Goal: Transaction & Acquisition: Purchase product/service

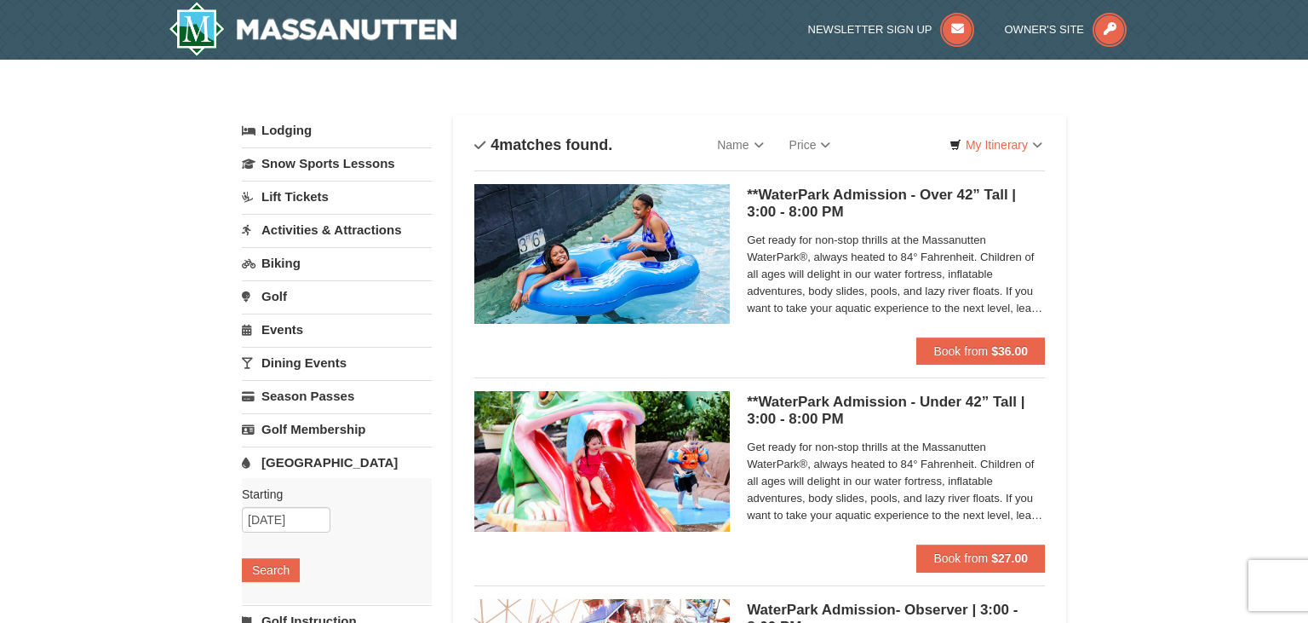
scroll to position [89, 0]
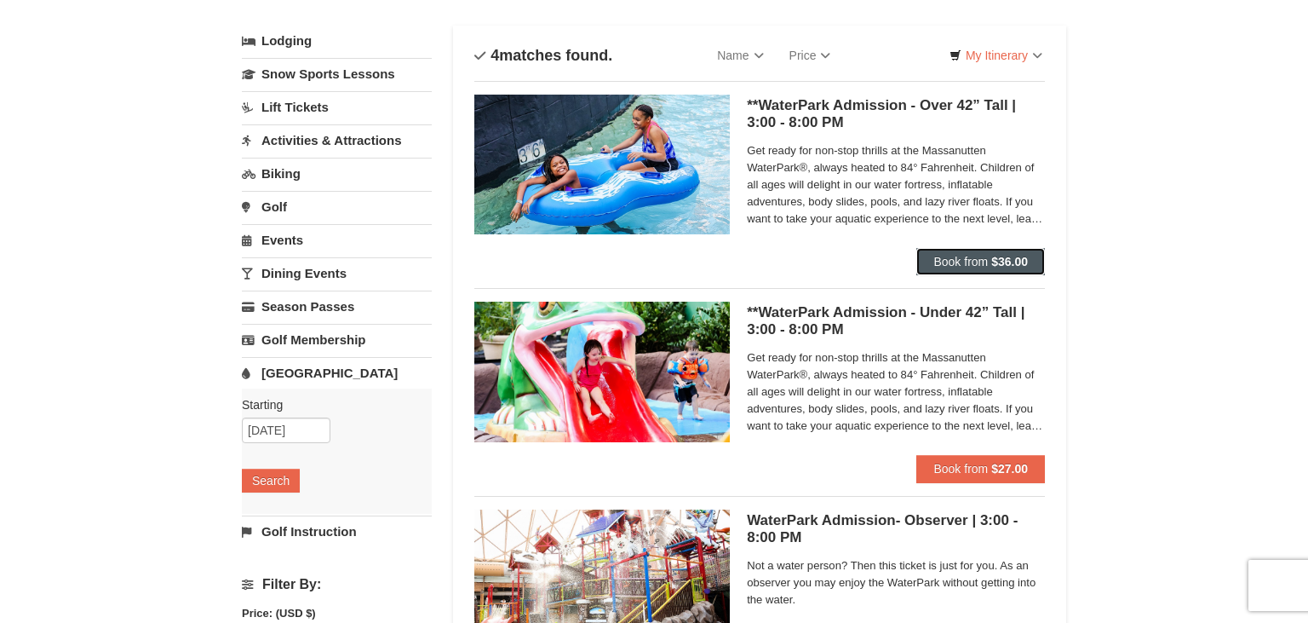
click at [1002, 257] on strong "$36.00" at bounding box center [1009, 262] width 37 height 14
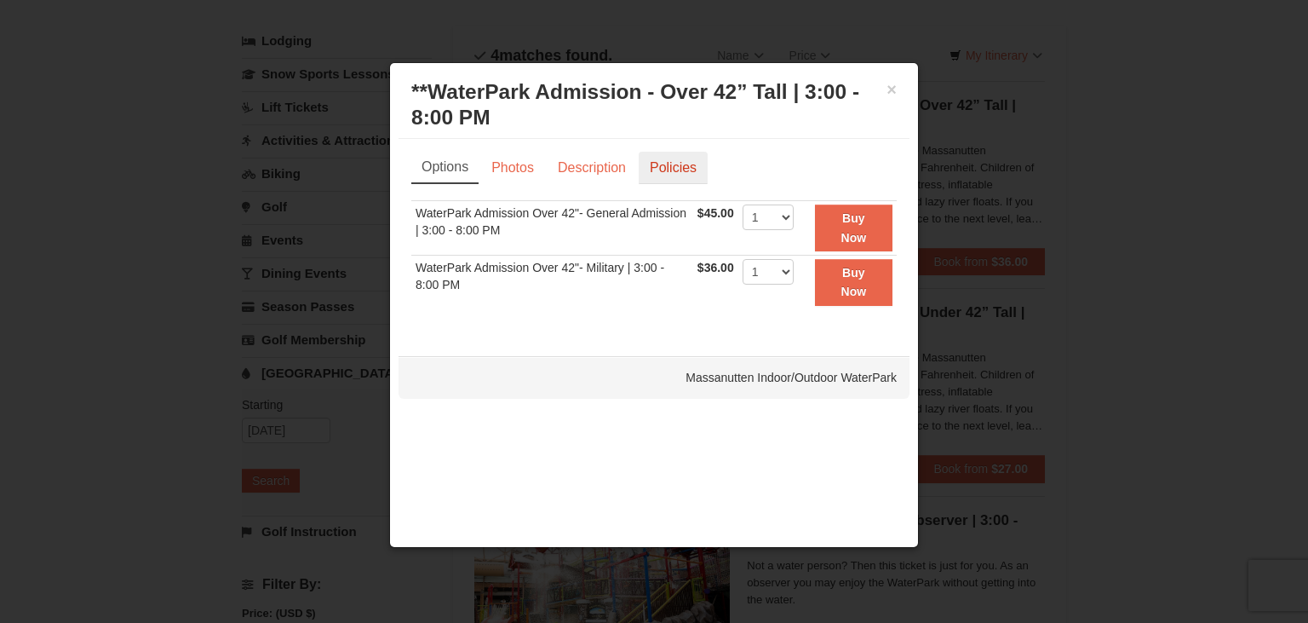
click at [663, 169] on link "Policies" at bounding box center [673, 168] width 69 height 32
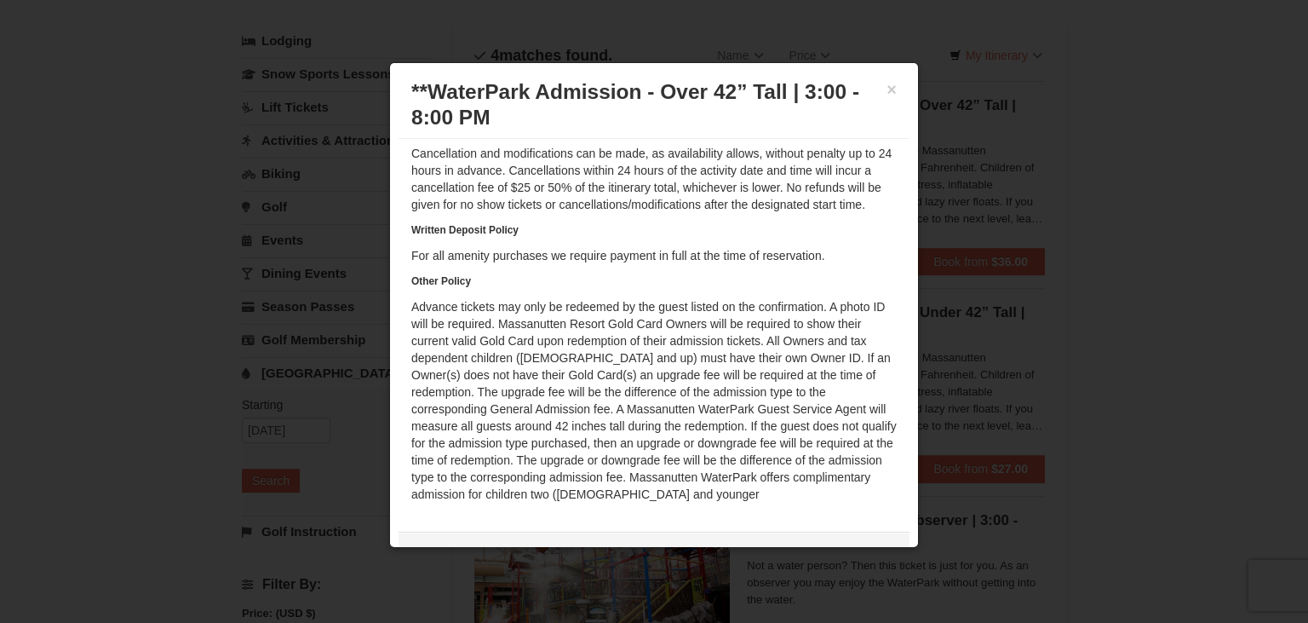
scroll to position [0, 0]
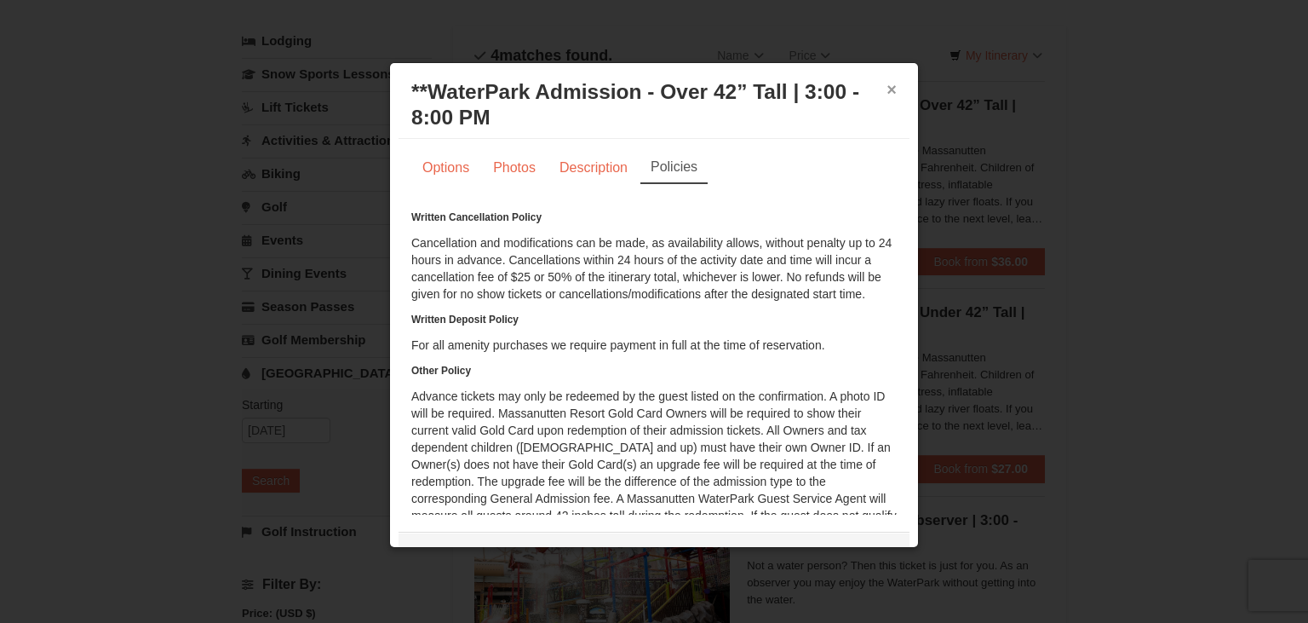
click at [896, 87] on button "×" at bounding box center [892, 89] width 10 height 17
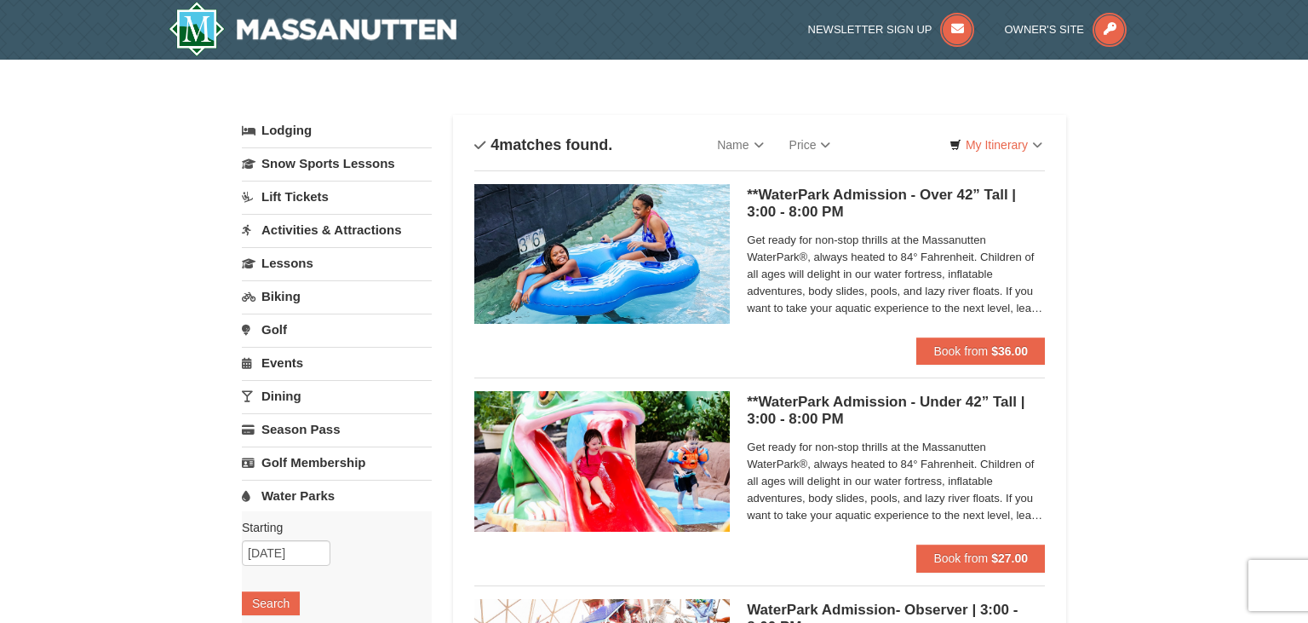
select select "10"
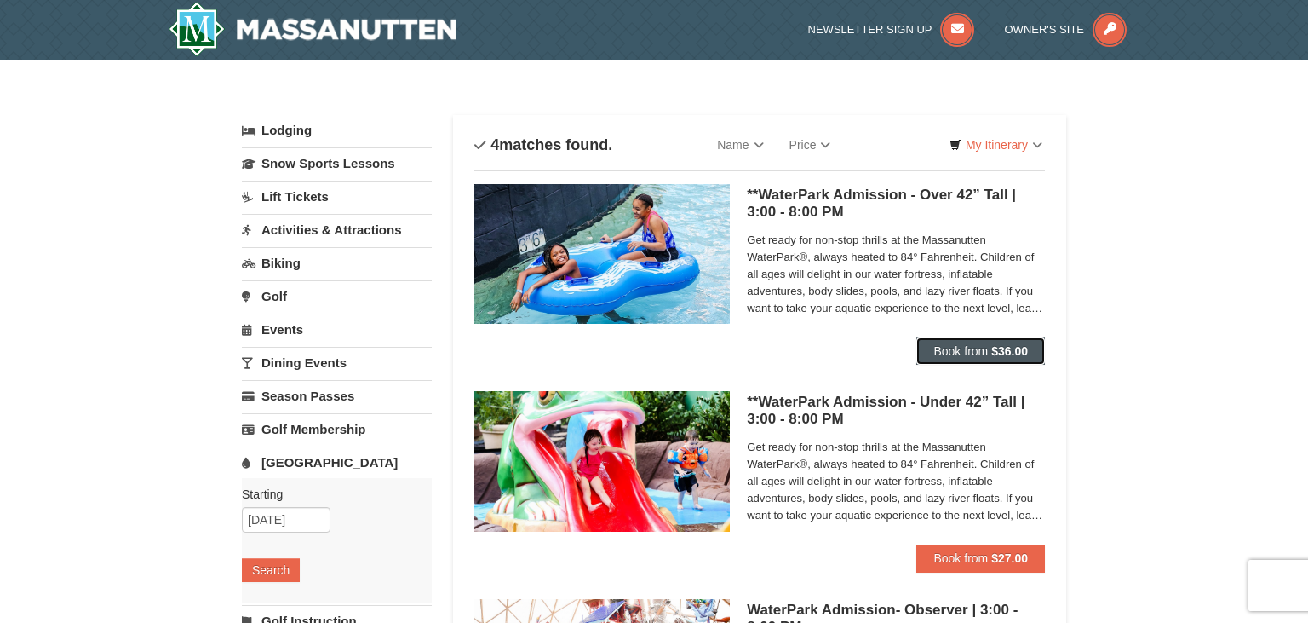
click at [968, 351] on span "Book from" at bounding box center [960, 351] width 55 height 14
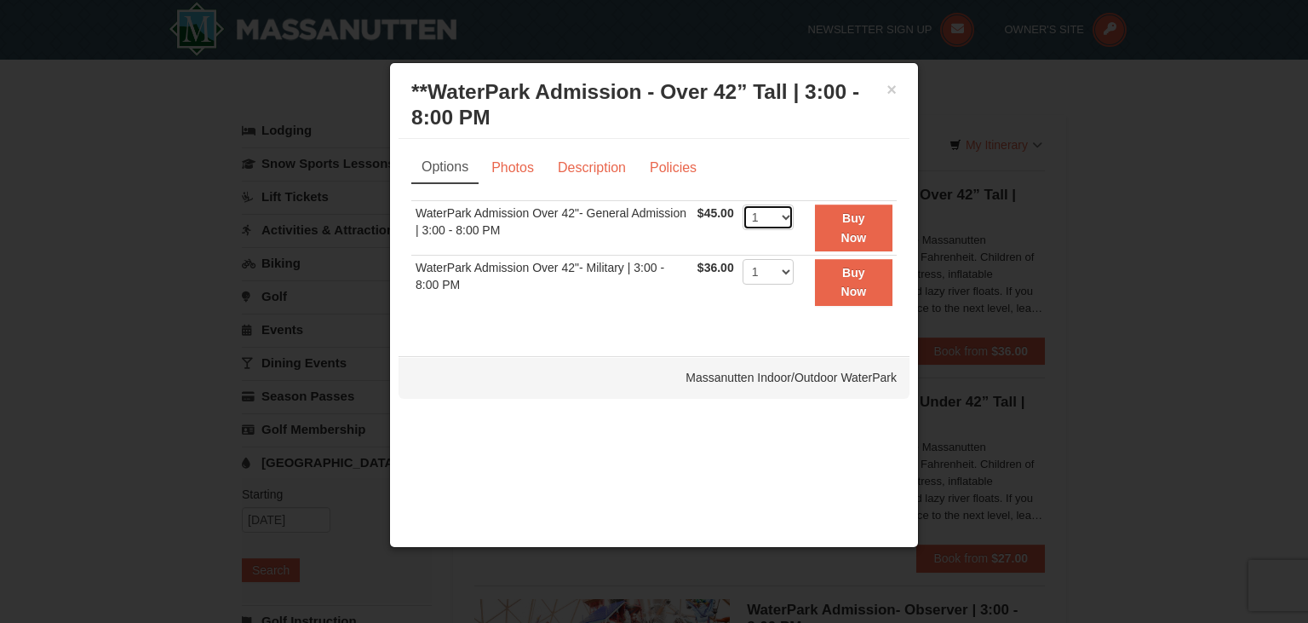
click at [743, 204] on select "1 2 3 4 5 6 7 8 9 10 11 12 13 14 15 16 17 18 19 20 21 22" at bounding box center [768, 217] width 51 height 26
select select "3"
click option "3" at bounding box center [0, 0] width 0 height 0
click at [743, 259] on select "1 2 3 4 5 6 7 8 9 10 11 12 13 14 15 16 17 18 19 20 21 22" at bounding box center [768, 272] width 51 height 26
click at [857, 227] on button "Buy Now" at bounding box center [854, 227] width 78 height 47
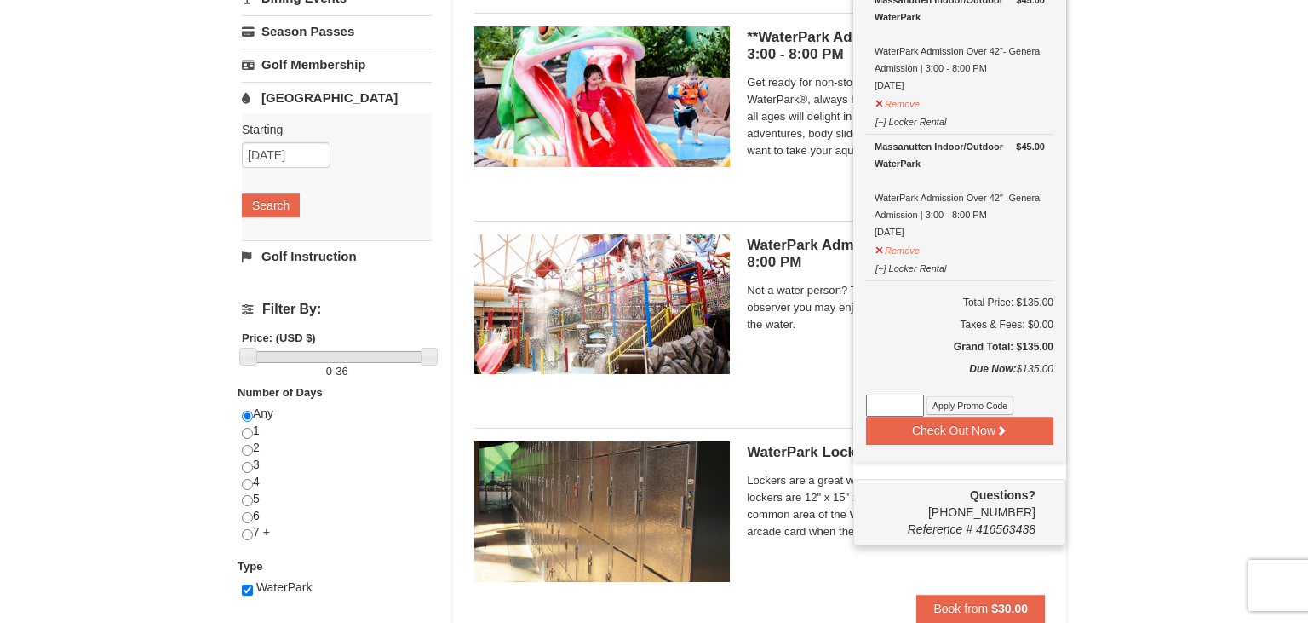
scroll to position [455, 0]
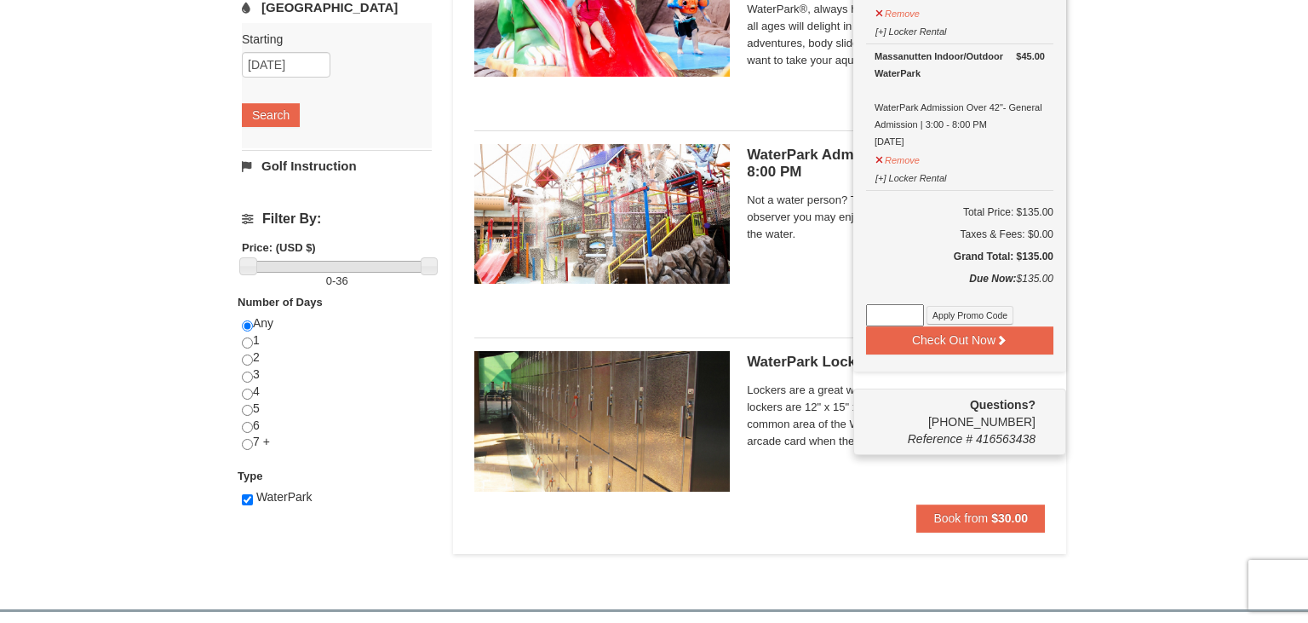
click at [911, 310] on input at bounding box center [895, 315] width 58 height 22
paste input "WPHarvestMonThurs25."
type input "WPHarvestMonThurs25."
click at [972, 339] on button "Check Out Now" at bounding box center [959, 339] width 187 height 27
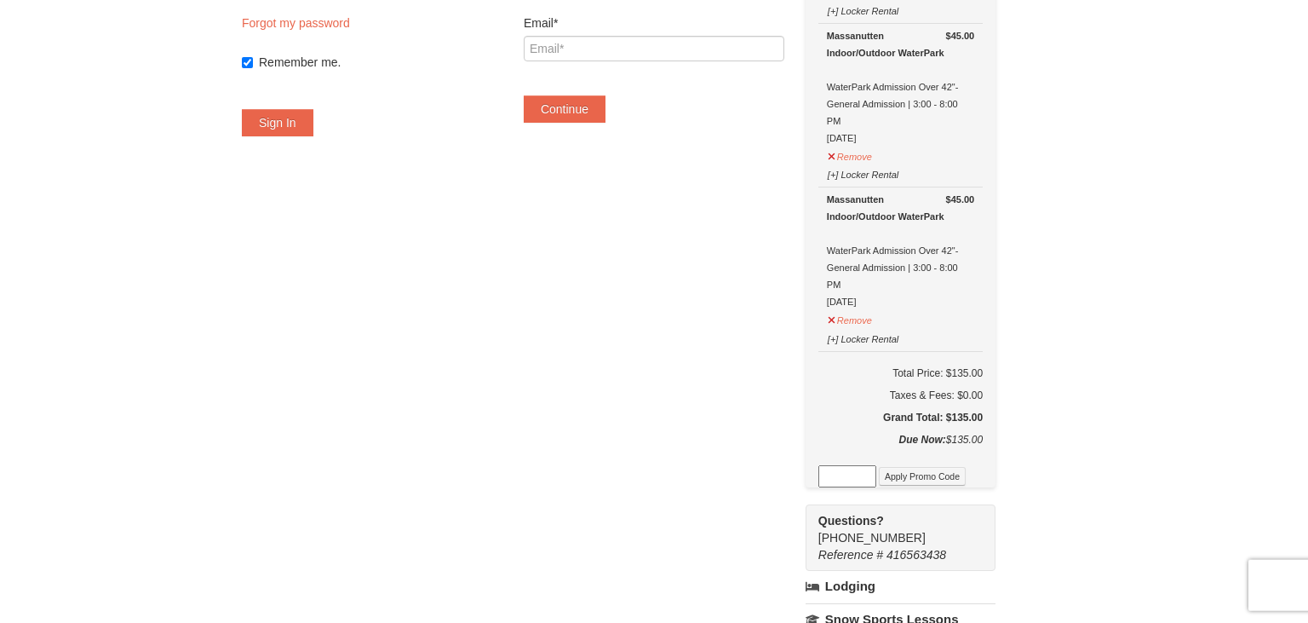
scroll to position [359, 0]
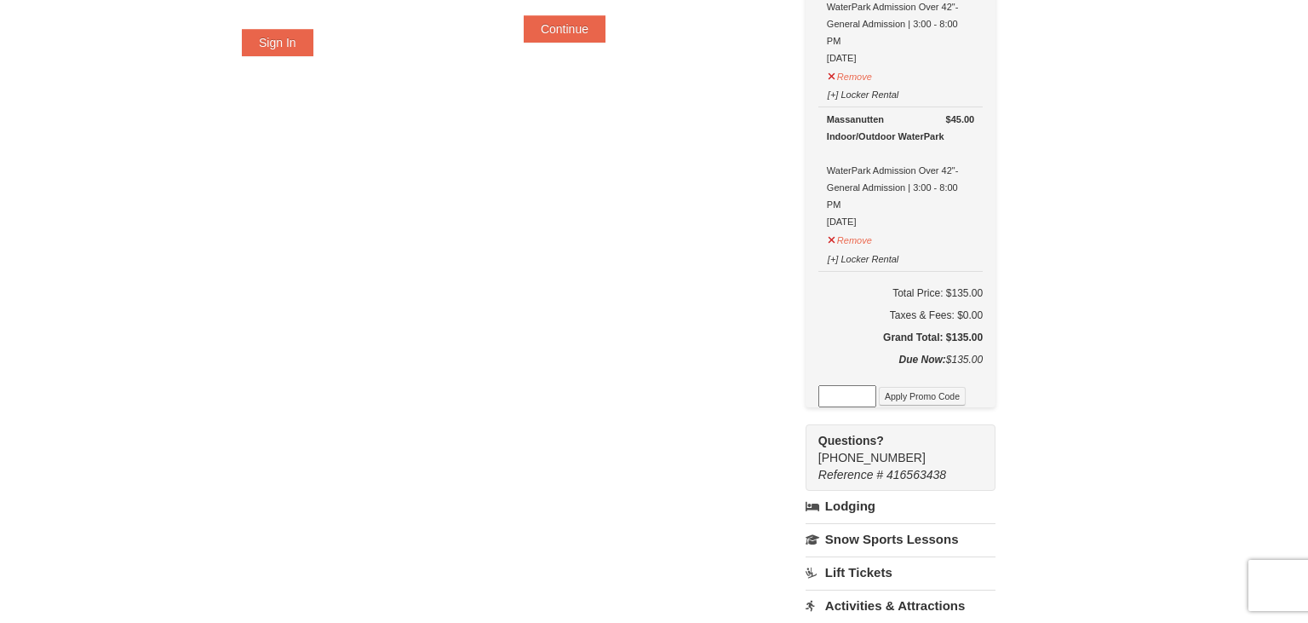
click at [863, 391] on input at bounding box center [847, 396] width 58 height 22
paste input "WPHarvestMonThurs25."
click at [939, 389] on button "Apply Promo Code" at bounding box center [922, 396] width 87 height 19
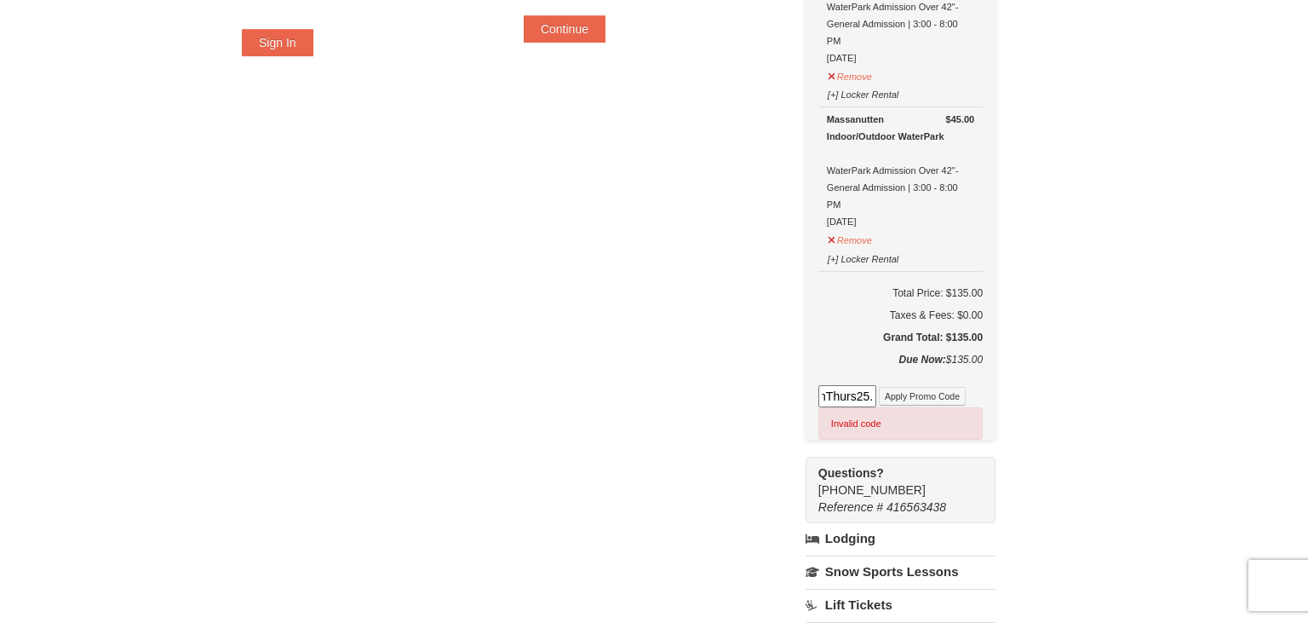
click at [916, 416] on div "Invalid code" at bounding box center [900, 423] width 164 height 32
click at [876, 393] on input "WPHarvestMonThurs25." at bounding box center [847, 396] width 58 height 22
click at [932, 387] on button "Apply Promo Code" at bounding box center [922, 396] width 87 height 19
click at [876, 387] on input "WPHarvestMonThurs25" at bounding box center [847, 396] width 58 height 22
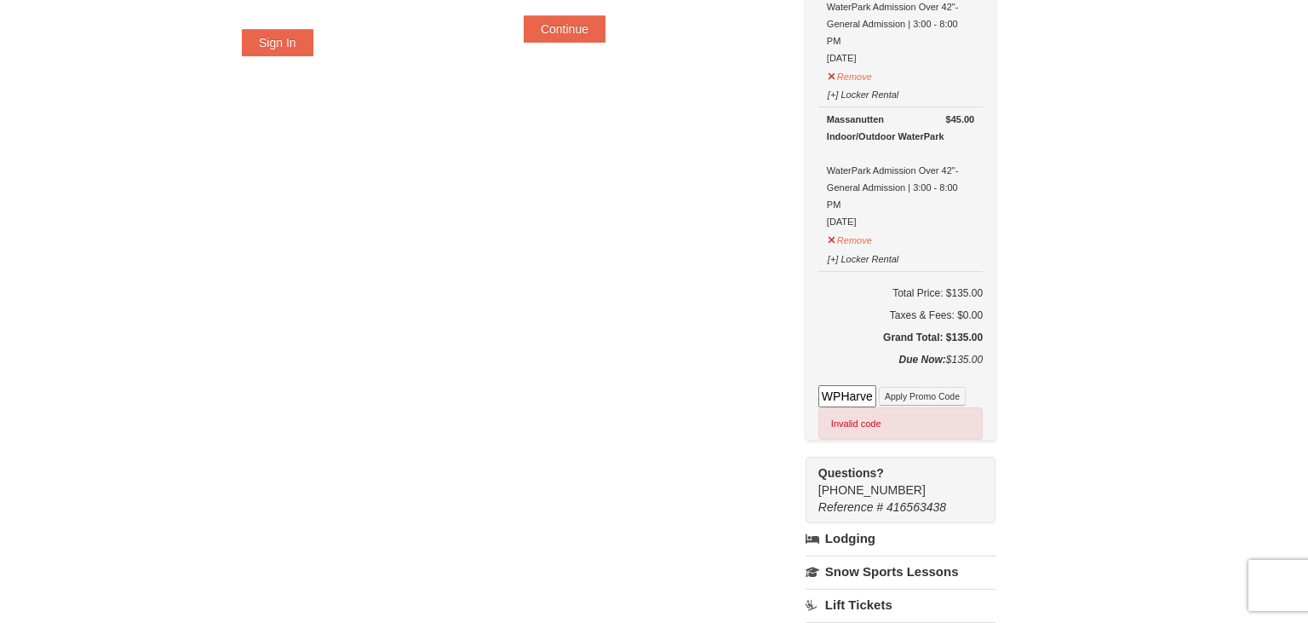
scroll to position [450, 0]
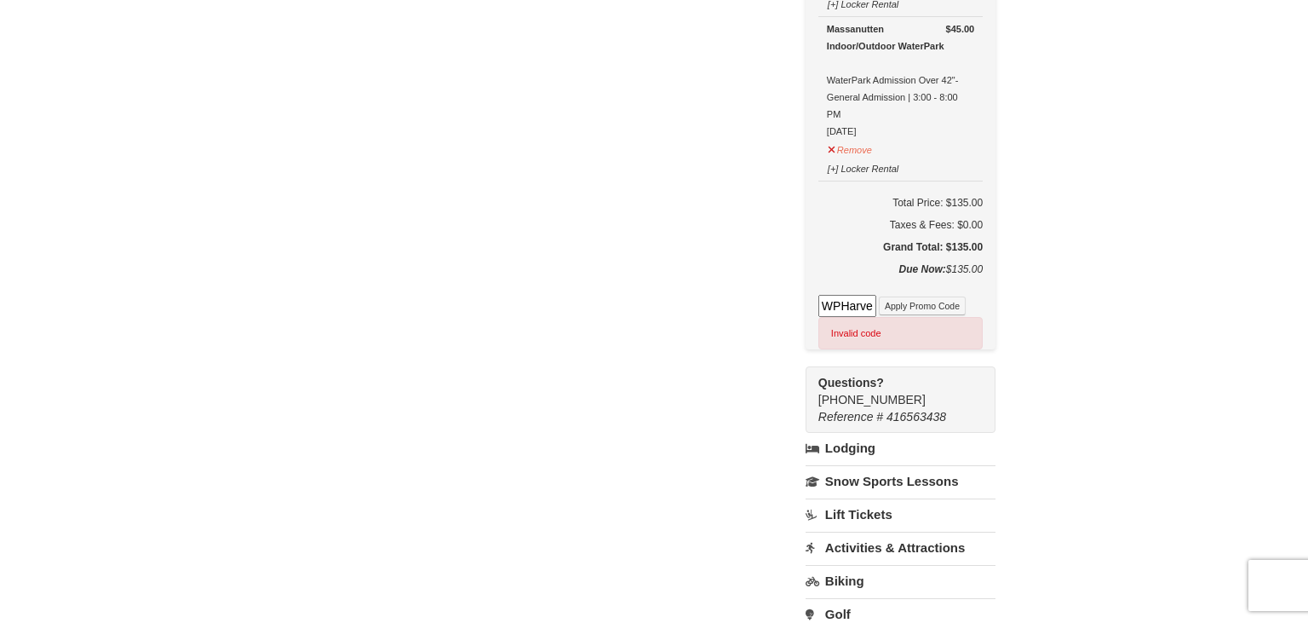
click at [866, 305] on input "WPHarvestMonThurs25" at bounding box center [847, 306] width 58 height 22
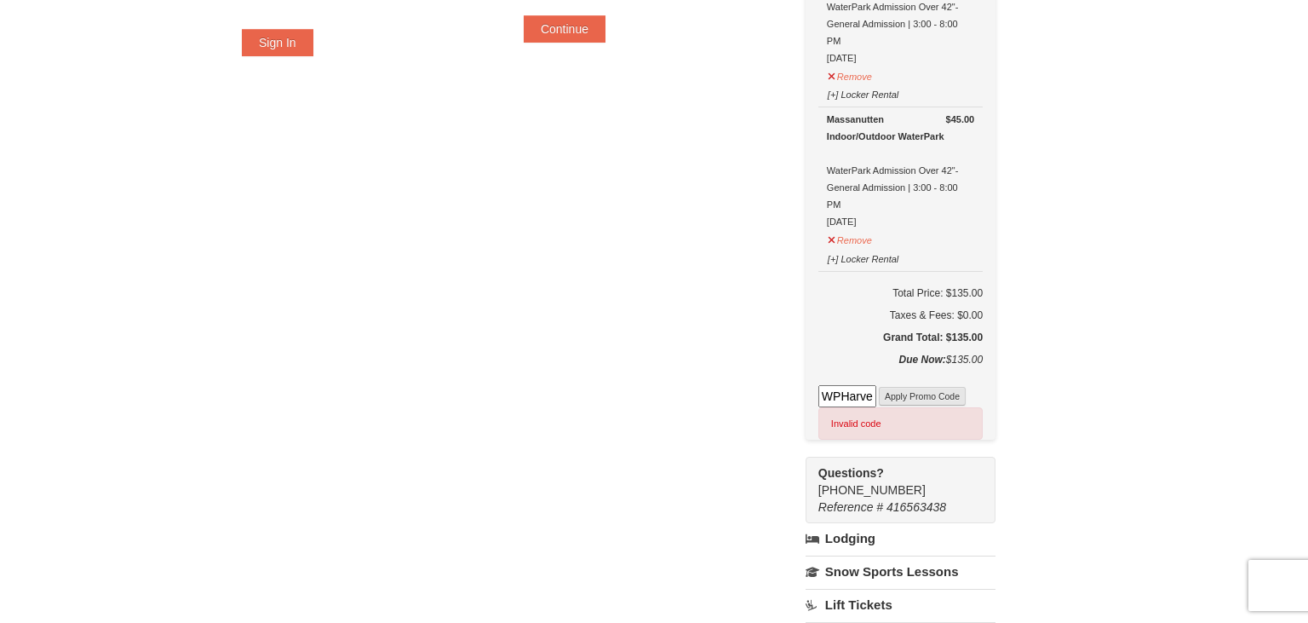
type input "WPHarvestMonThurs25"
click at [935, 391] on button "Apply Promo Code" at bounding box center [922, 396] width 87 height 19
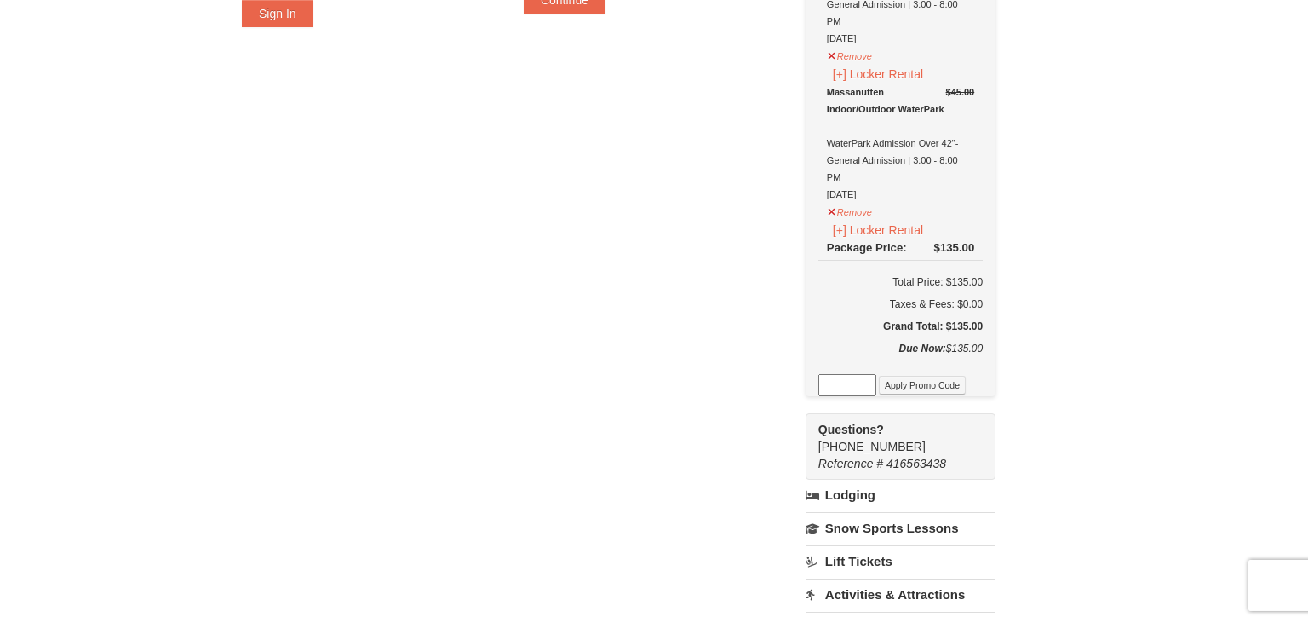
scroll to position [450, 0]
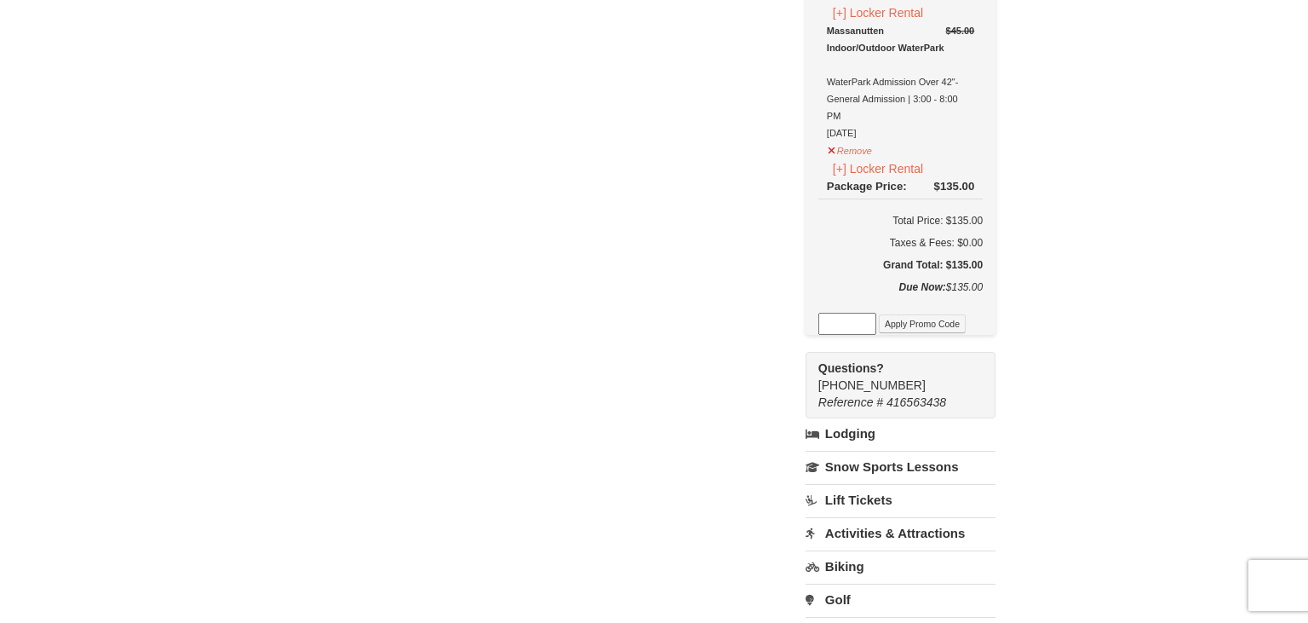
click at [874, 319] on input at bounding box center [847, 324] width 58 height 22
paste input "WPHarvestMonThurs25"
type input "WPHarvestMonThurs25"
click at [948, 322] on button "Apply Promo Code" at bounding box center [922, 323] width 87 height 19
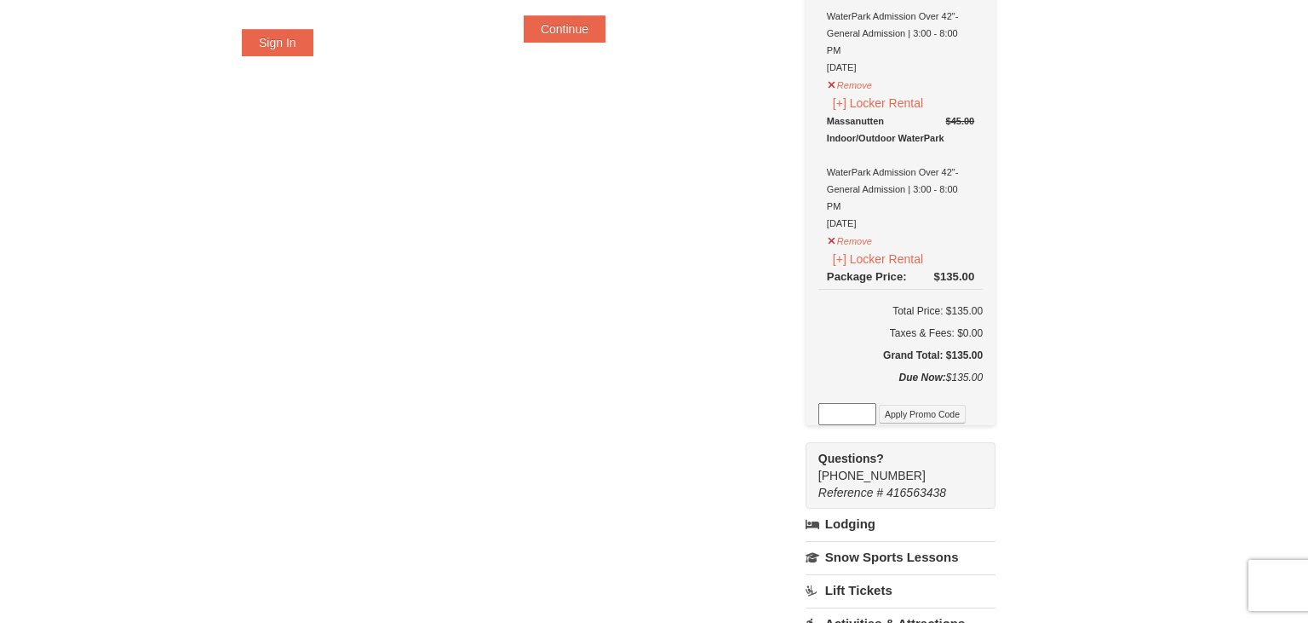
scroll to position [450, 0]
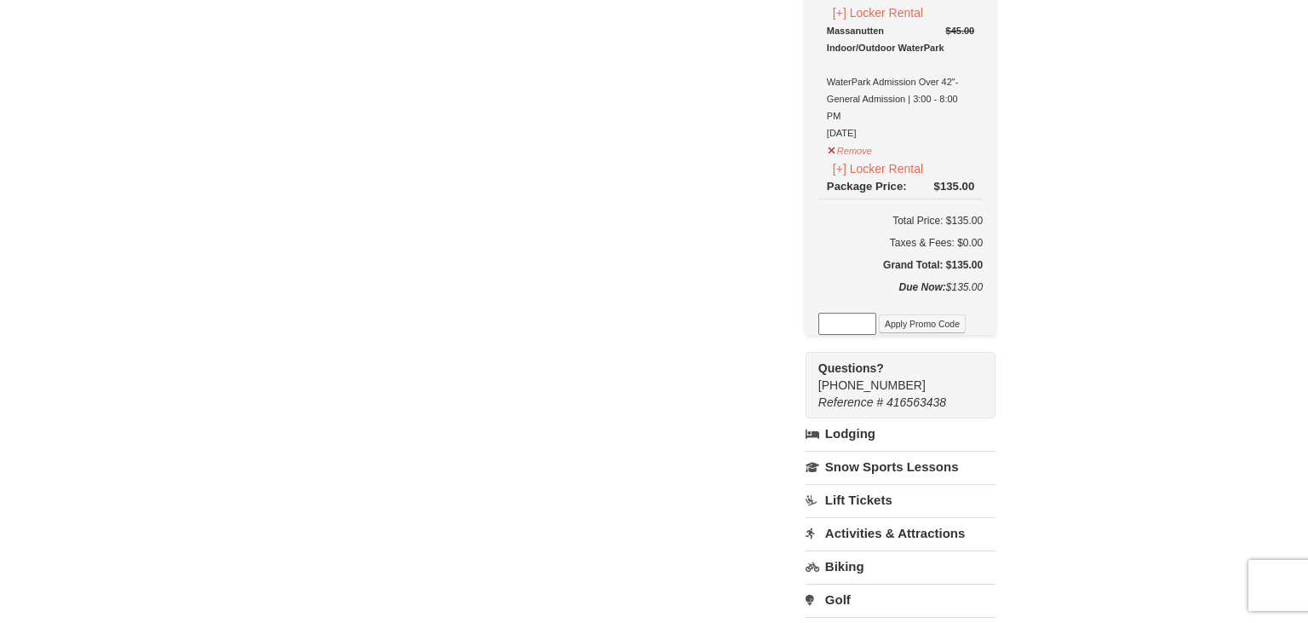
click at [876, 319] on input at bounding box center [847, 324] width 58 height 22
paste input "WPHarvestMonThurs25"
type input "WPHarvestMonThurs25"
click at [950, 323] on button "Apply Promo Code" at bounding box center [922, 323] width 87 height 19
